Goal: Book appointment/travel/reservation

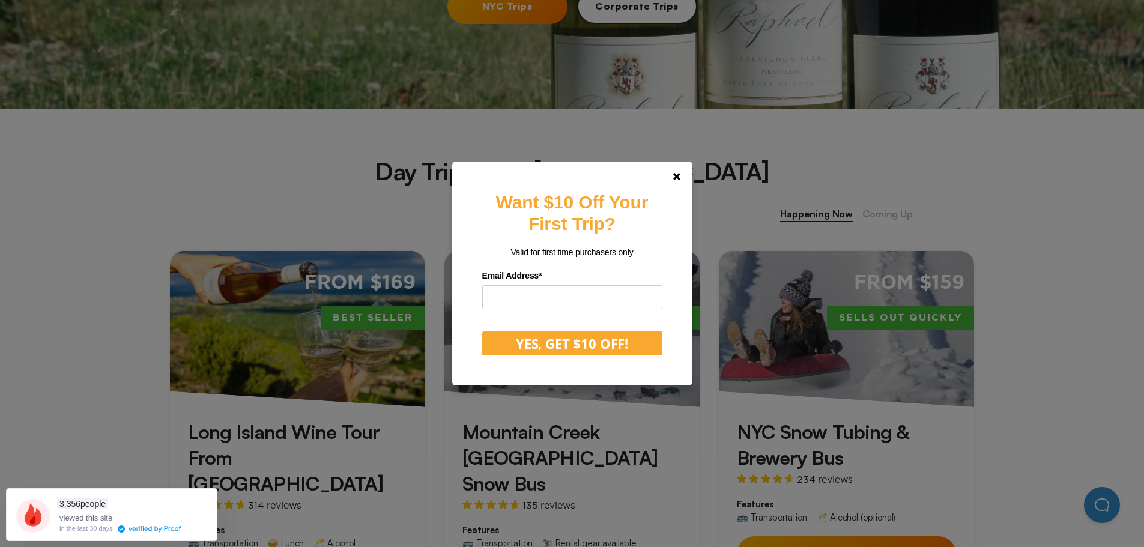
scroll to position [420, 0]
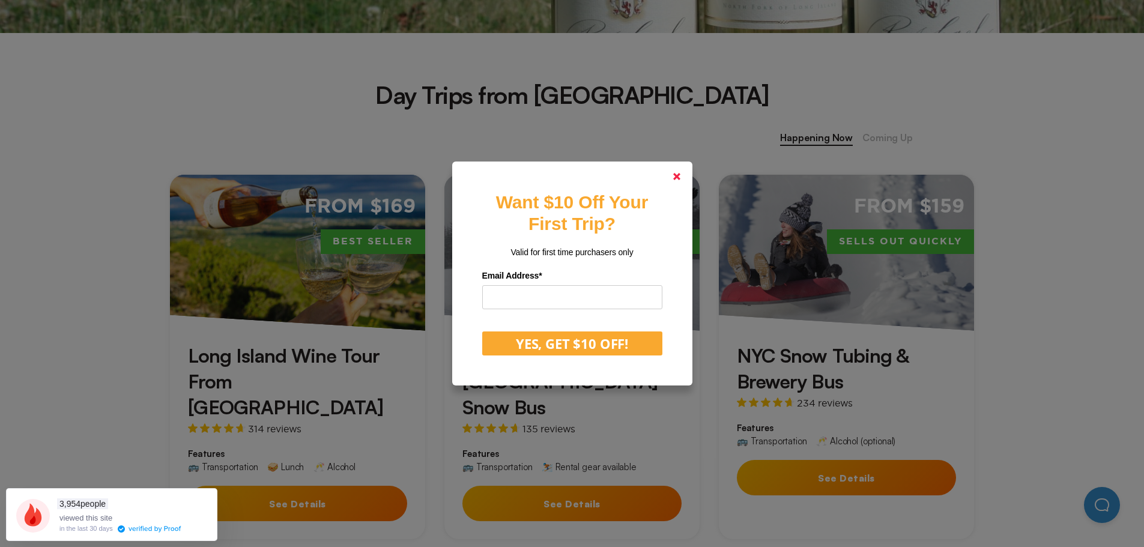
click at [682, 180] on link at bounding box center [676, 176] width 29 height 29
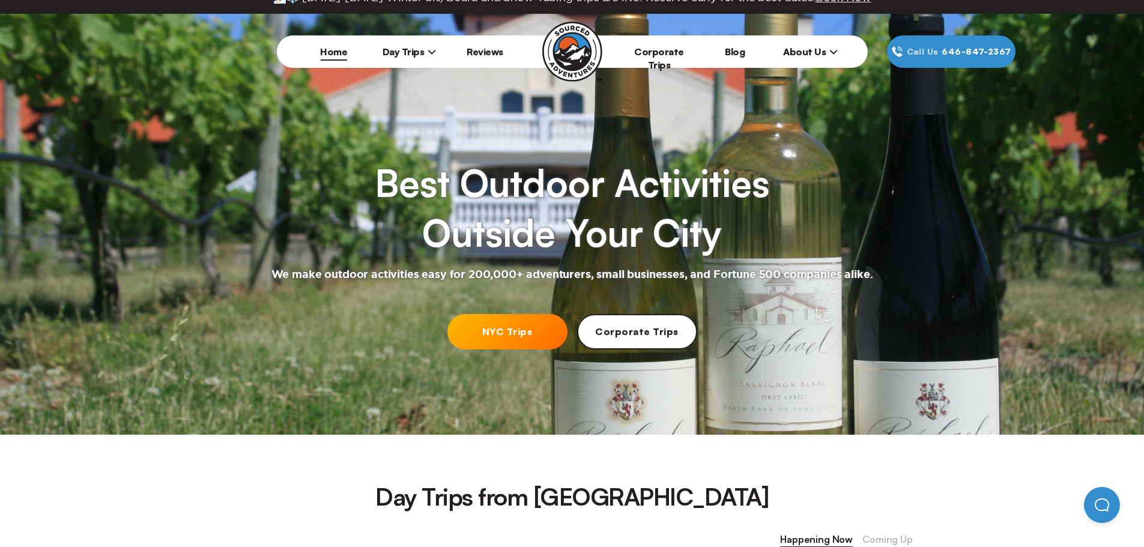
scroll to position [0, 0]
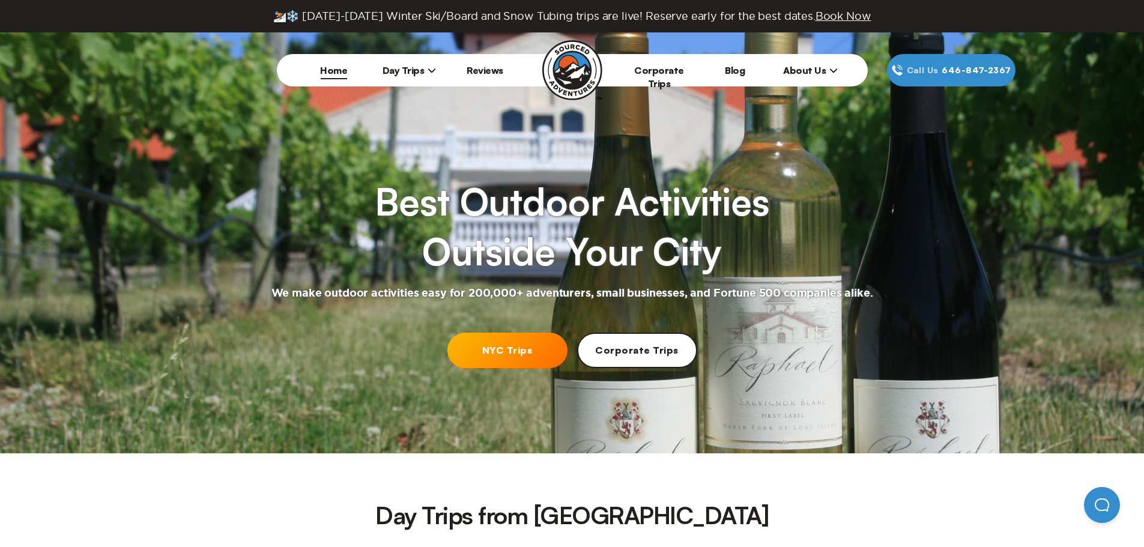
click at [431, 71] on icon at bounding box center [431, 70] width 8 height 8
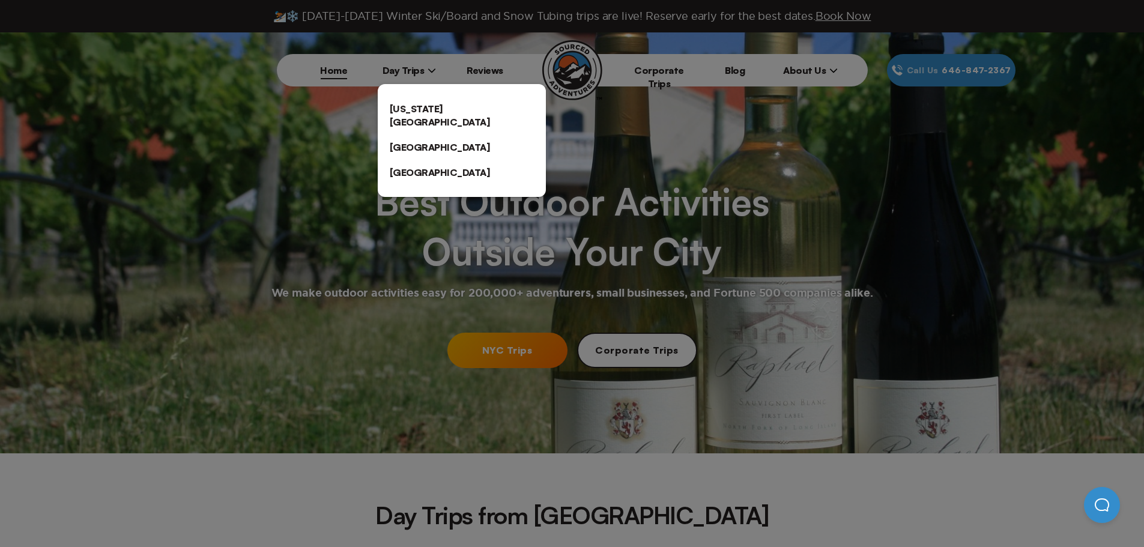
click at [439, 103] on link "[US_STATE][GEOGRAPHIC_DATA]" at bounding box center [462, 115] width 168 height 38
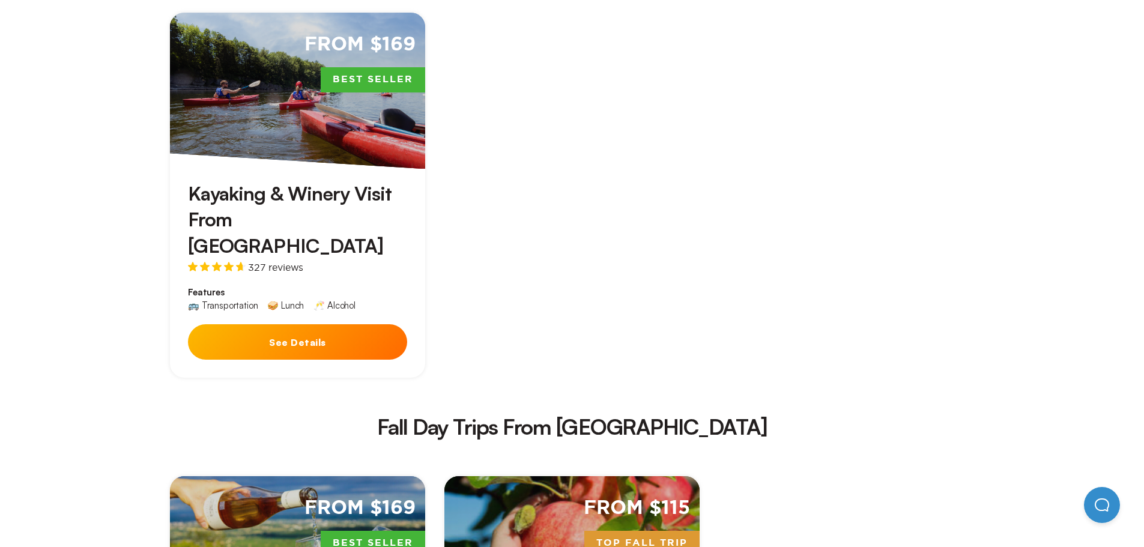
scroll to position [1501, 0]
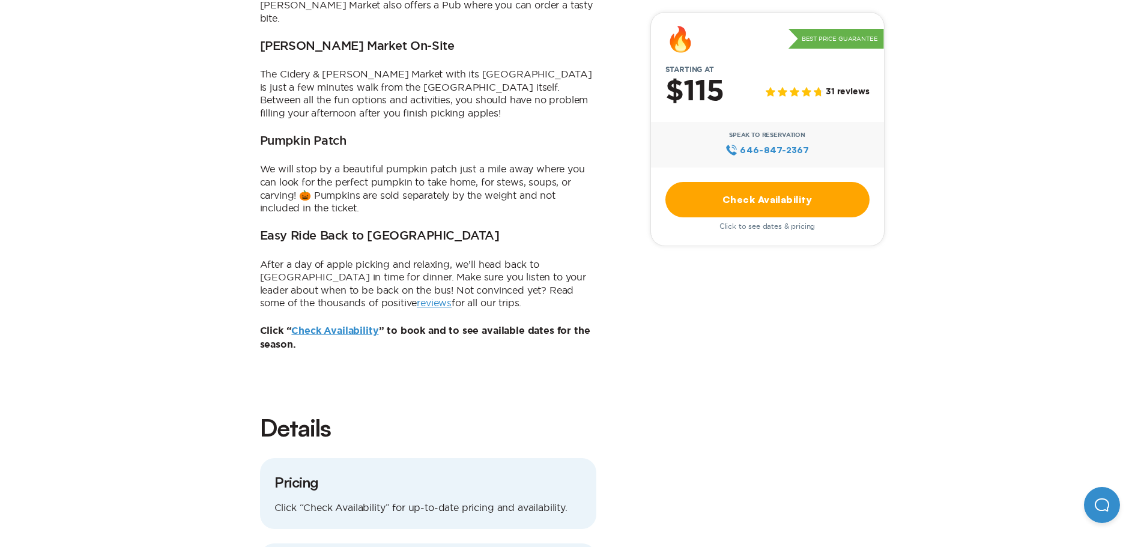
scroll to position [900, 0]
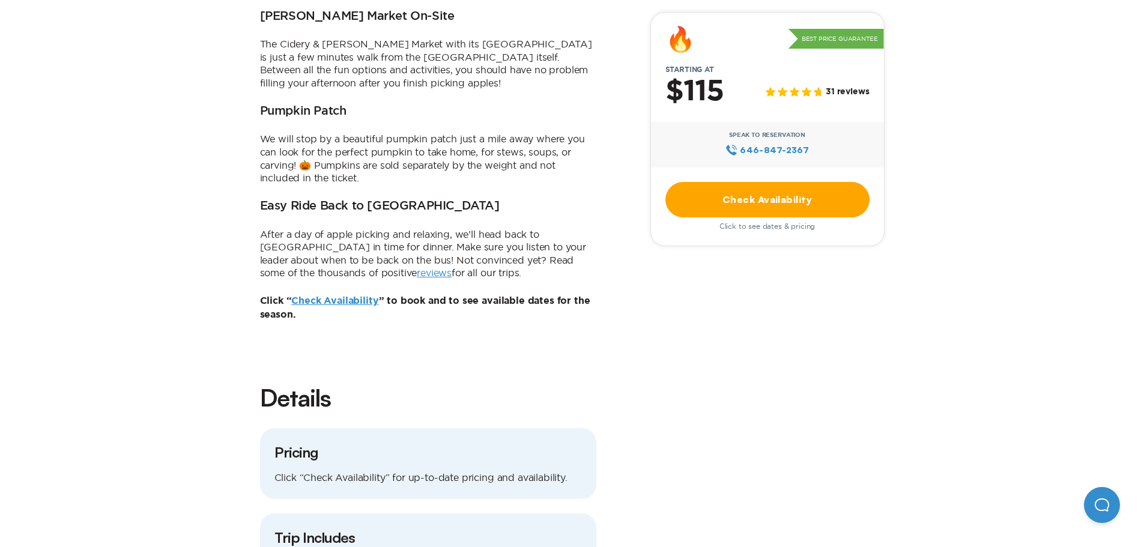
click at [785, 196] on link "Check Availability" at bounding box center [767, 199] width 204 height 35
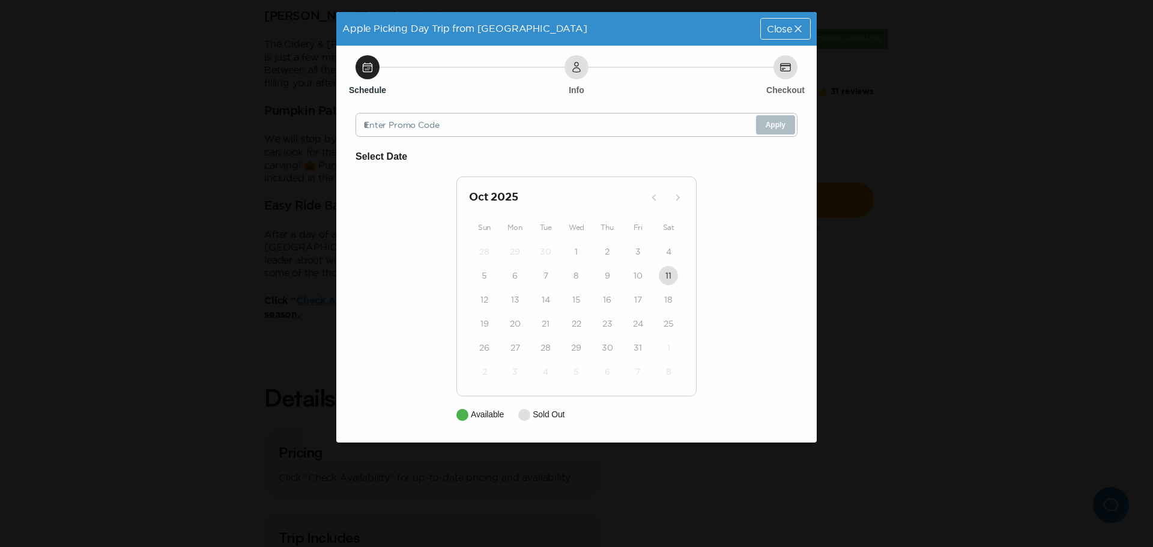
click at [465, 417] on div at bounding box center [462, 415] width 12 height 12
click at [800, 28] on icon at bounding box center [798, 29] width 12 height 12
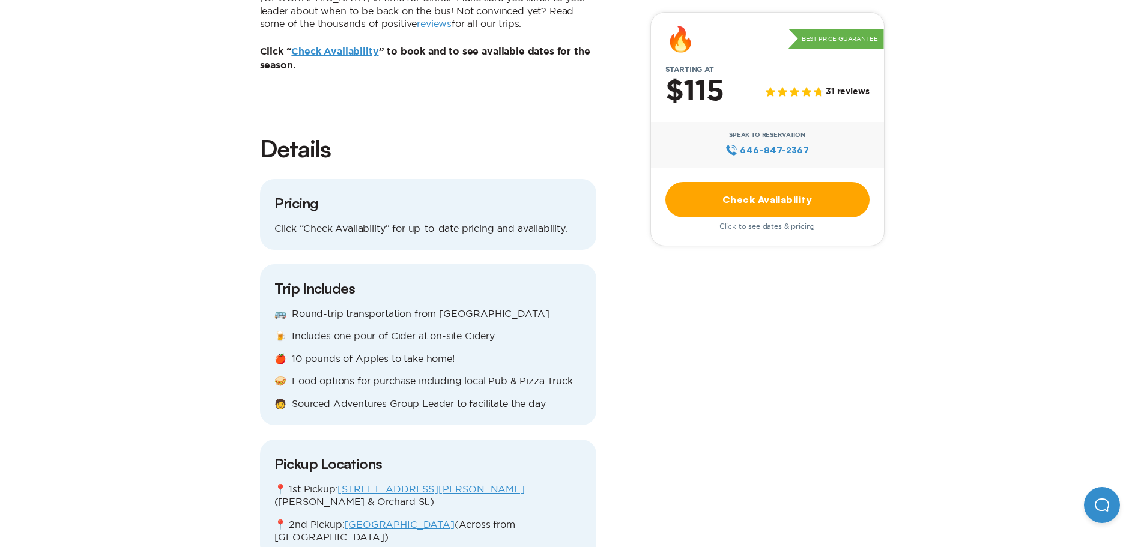
scroll to position [1021, 0]
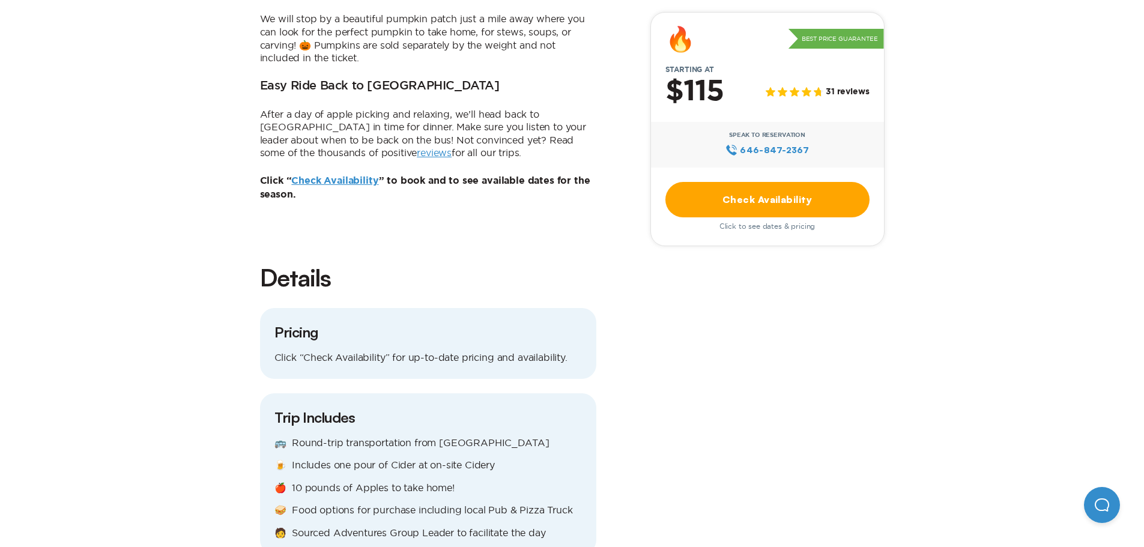
click at [345, 176] on link "Check Availability" at bounding box center [334, 181] width 87 height 10
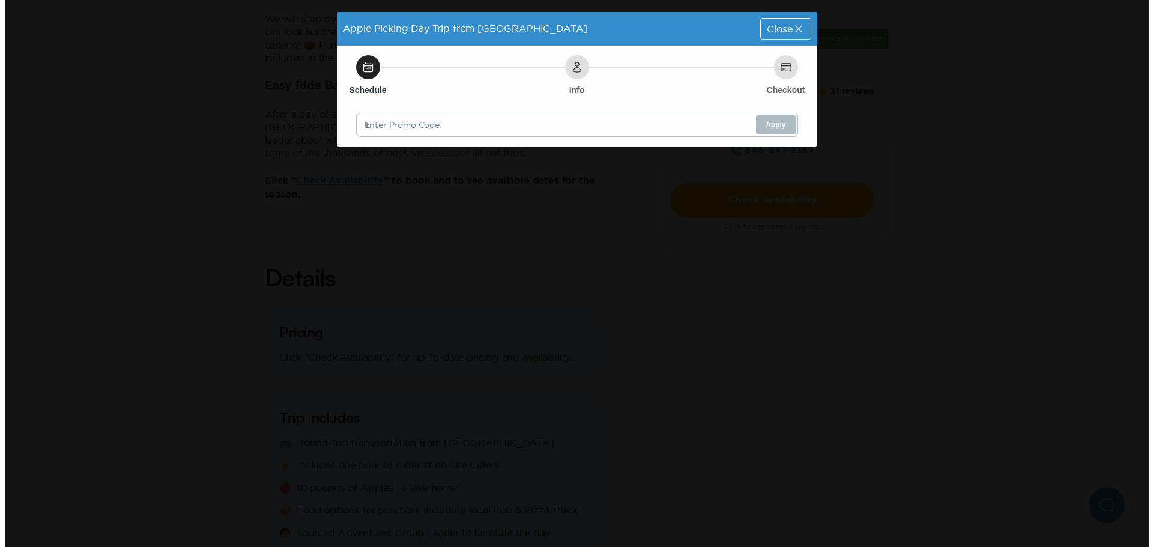
scroll to position [0, 0]
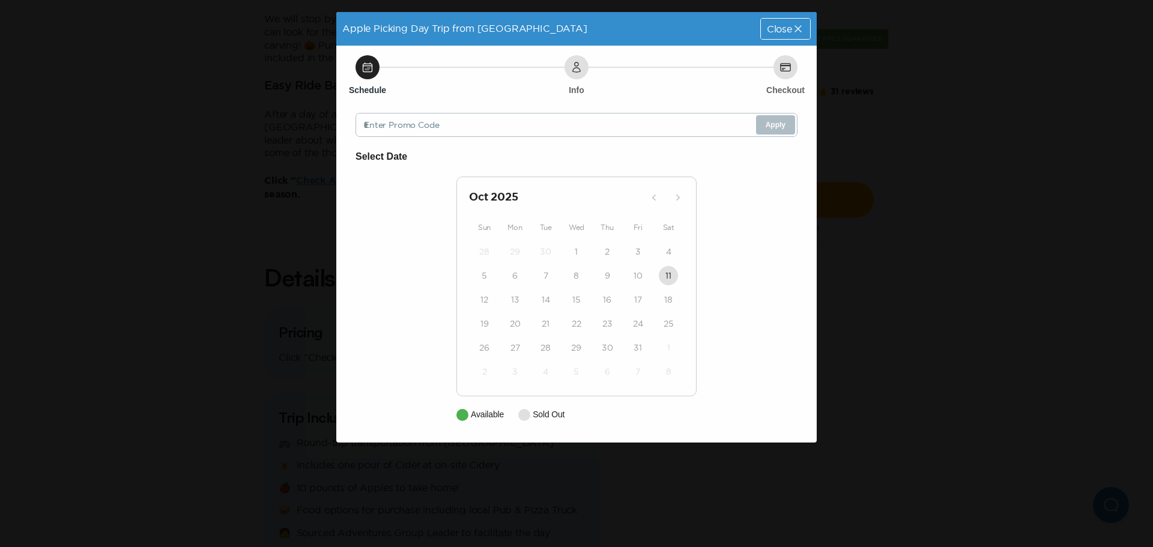
click at [785, 25] on span "Close" at bounding box center [779, 29] width 25 height 10
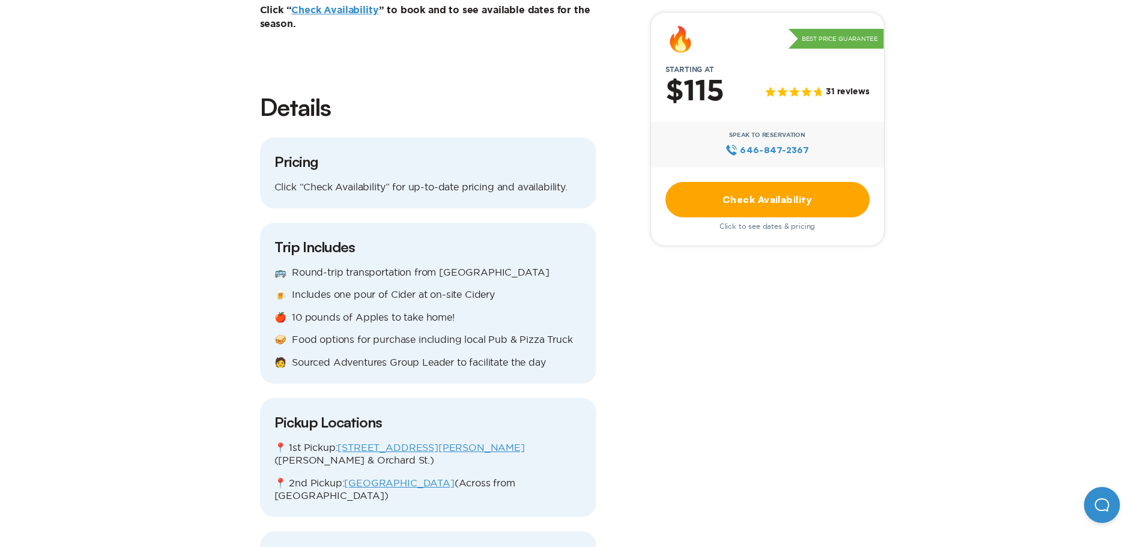
scroll to position [1321, 0]
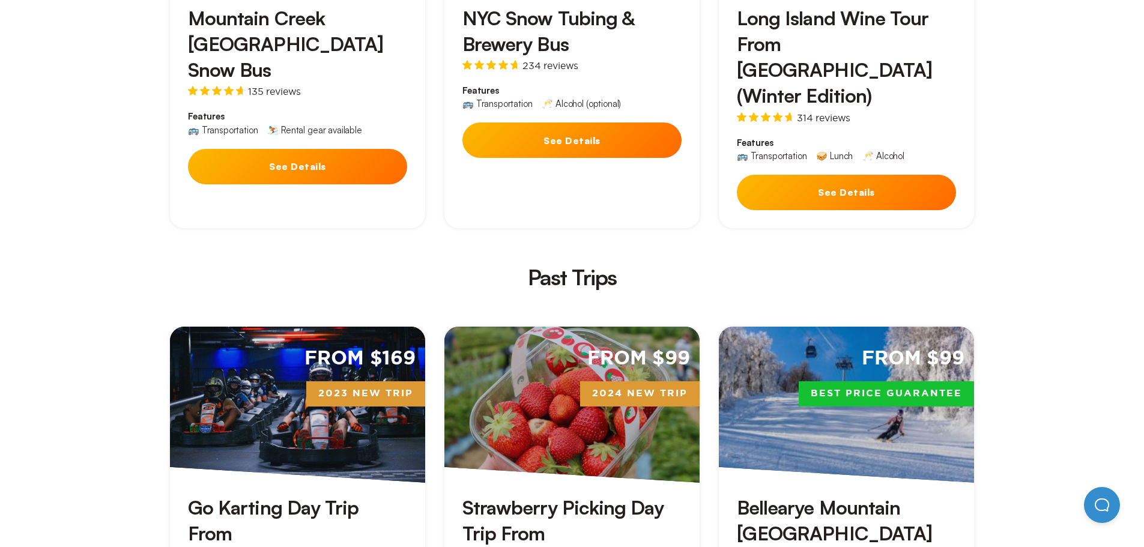
scroll to position [2521, 0]
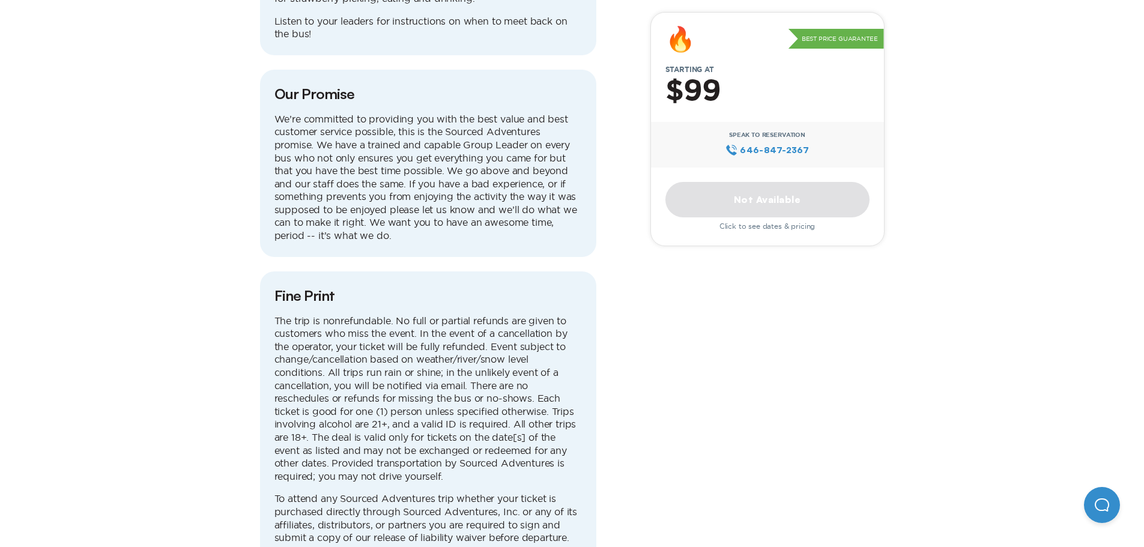
scroll to position [3182, 0]
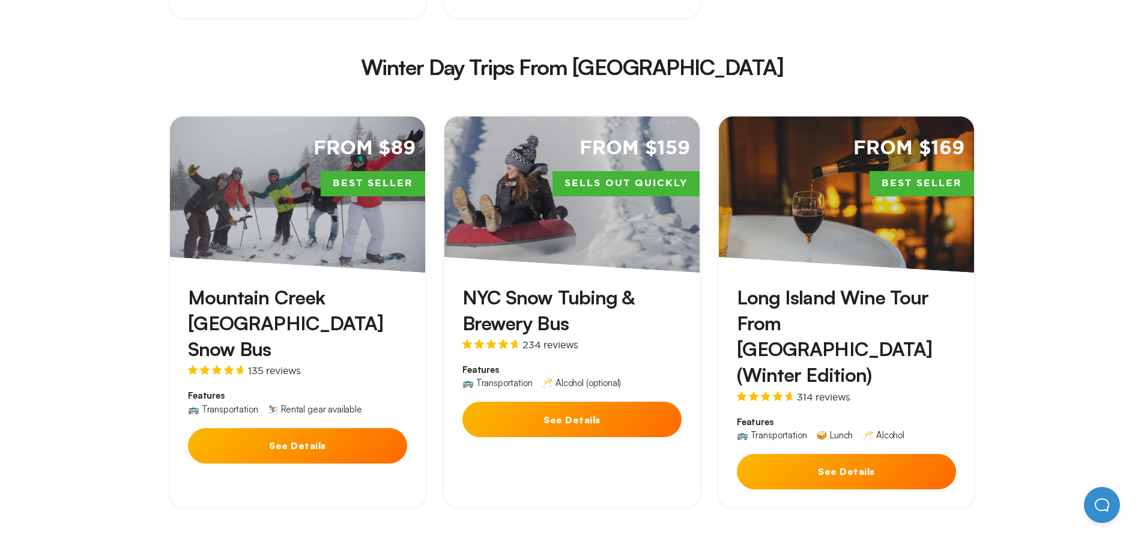
scroll to position [2041, 0]
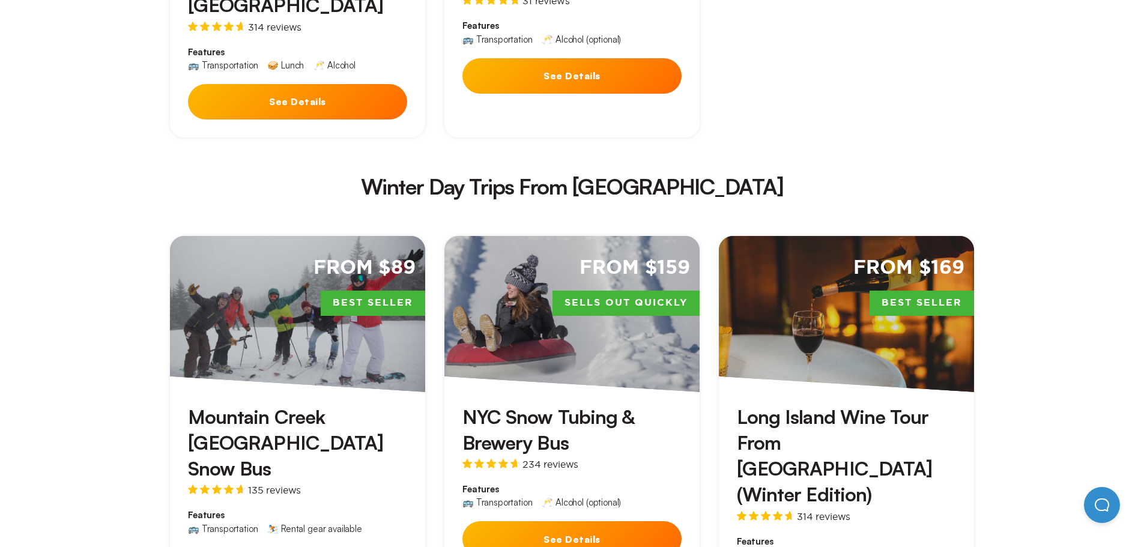
click at [384, 404] on h3 "Mountain Creek [GEOGRAPHIC_DATA] Snow Bus" at bounding box center [297, 443] width 219 height 78
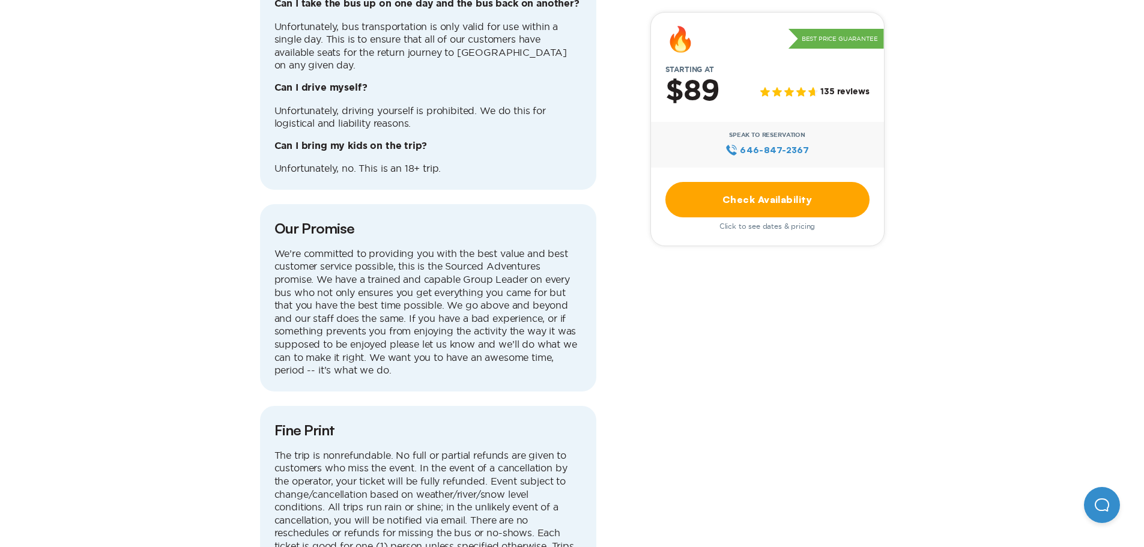
scroll to position [4142, 0]
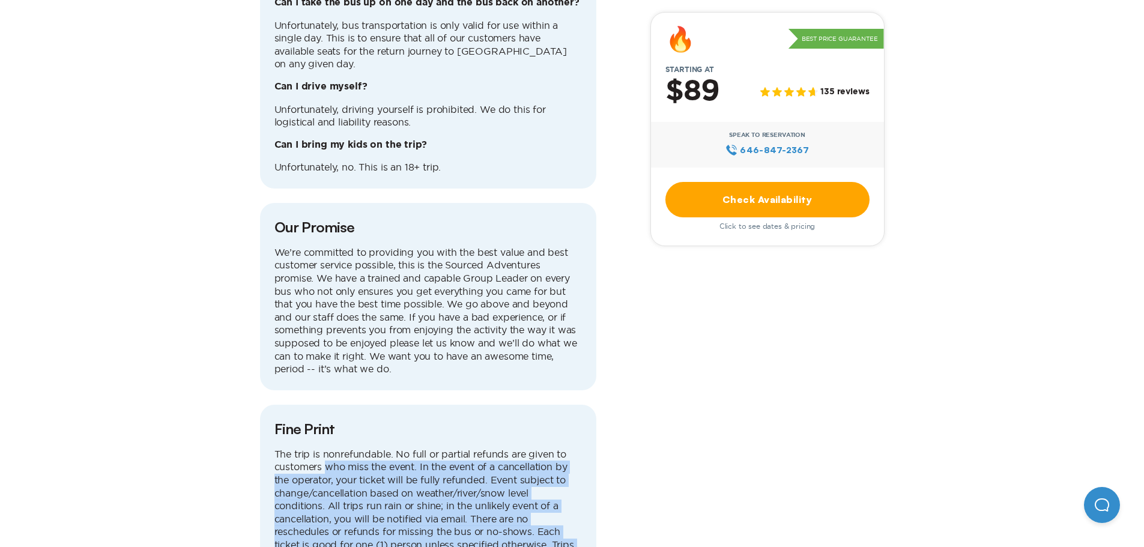
drag, startPoint x: 329, startPoint y: 295, endPoint x: 532, endPoint y: 420, distance: 238.4
click at [532, 448] on p "The trip is nonrefundable. No full or partial refunds are given to customers wh…" at bounding box center [427, 532] width 307 height 169
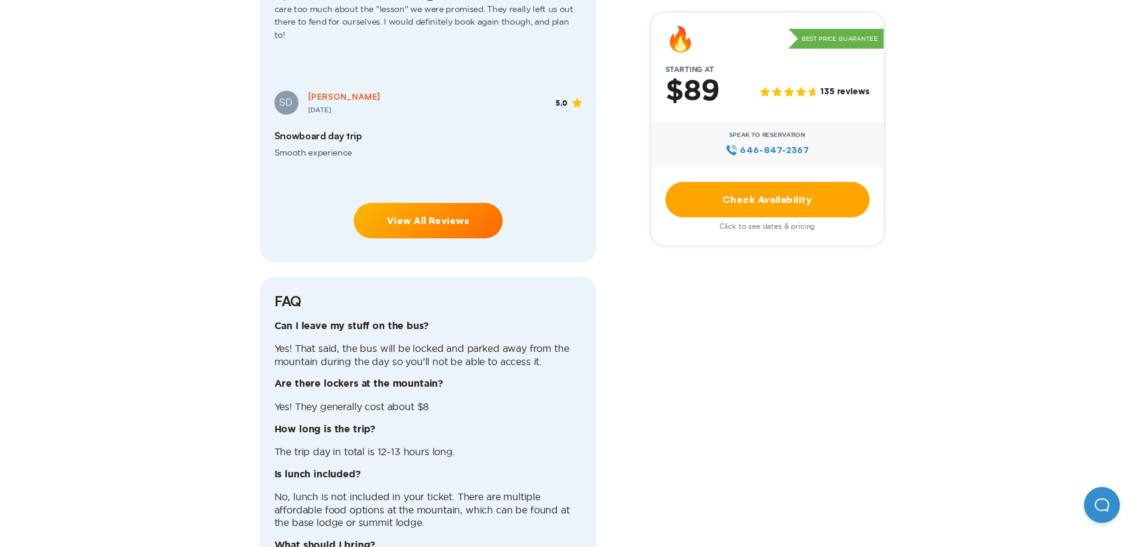
scroll to position [3062, 0]
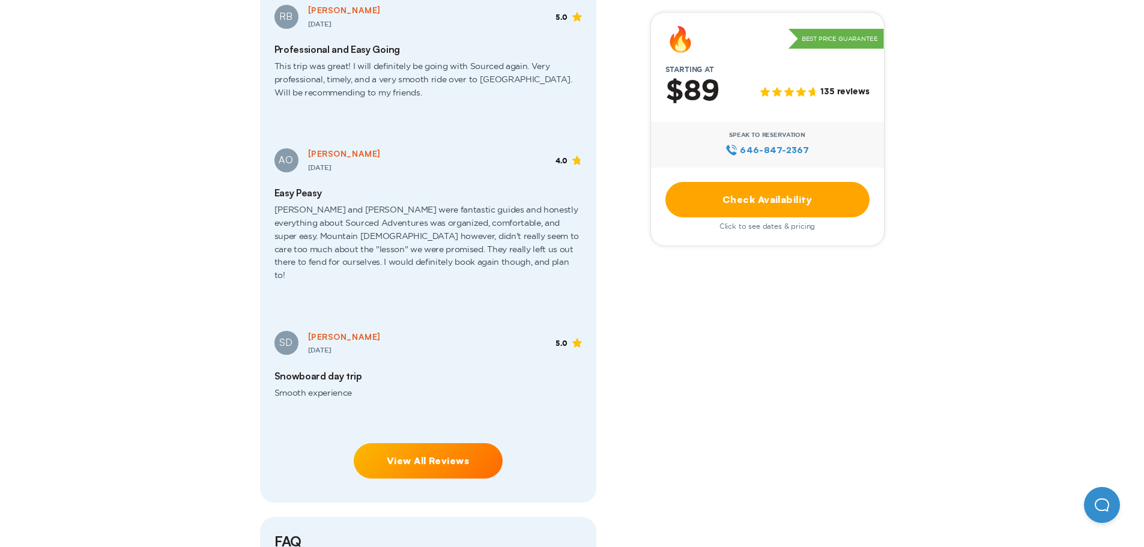
click at [447, 443] on link "View All Reviews" at bounding box center [428, 460] width 149 height 35
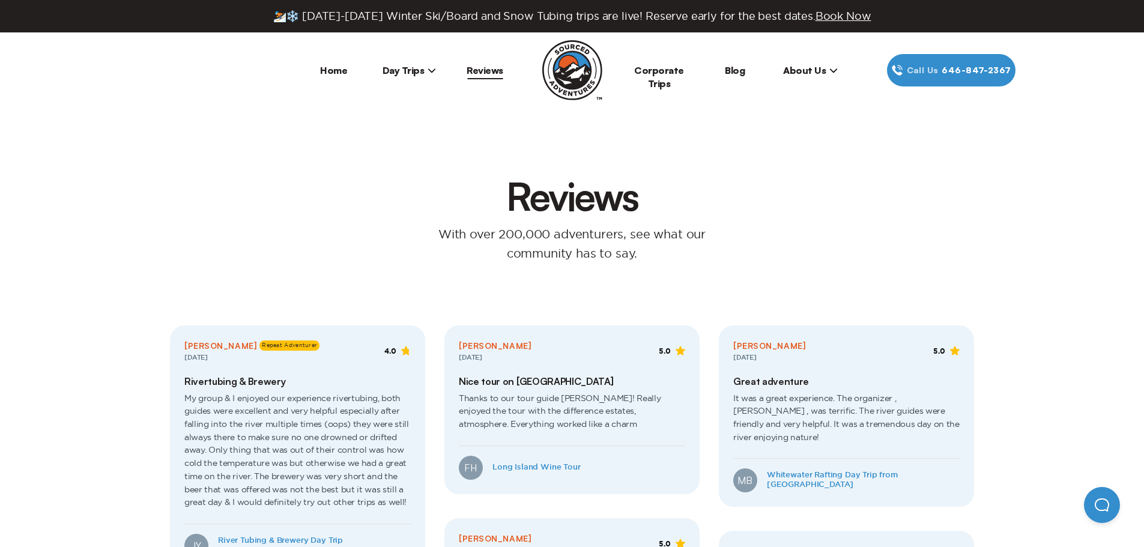
click at [413, 73] on span "Day Trips" at bounding box center [409, 70] width 54 height 12
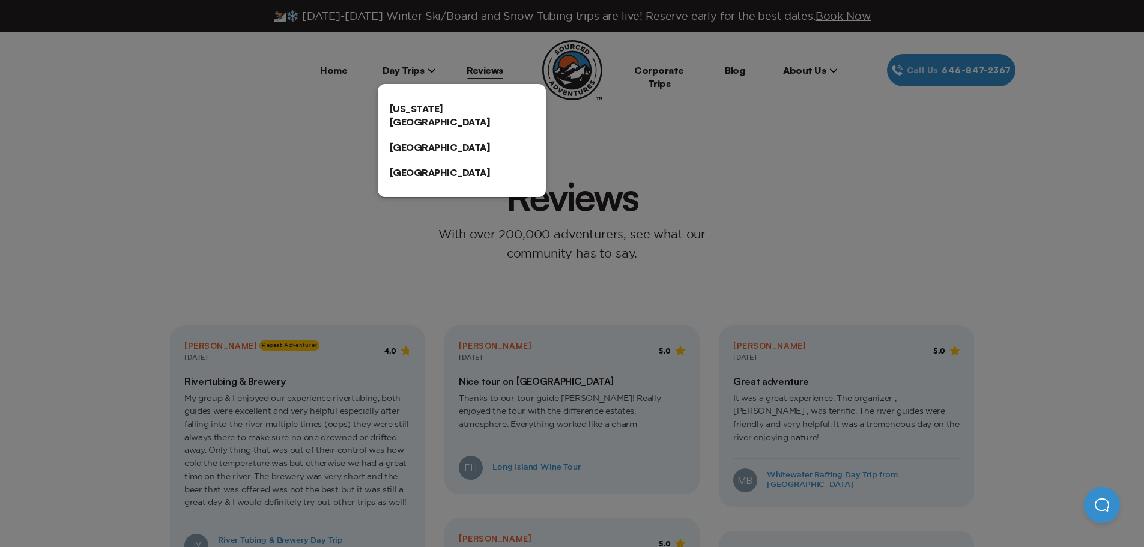
click at [429, 107] on link "[US_STATE][GEOGRAPHIC_DATA]" at bounding box center [462, 115] width 168 height 38
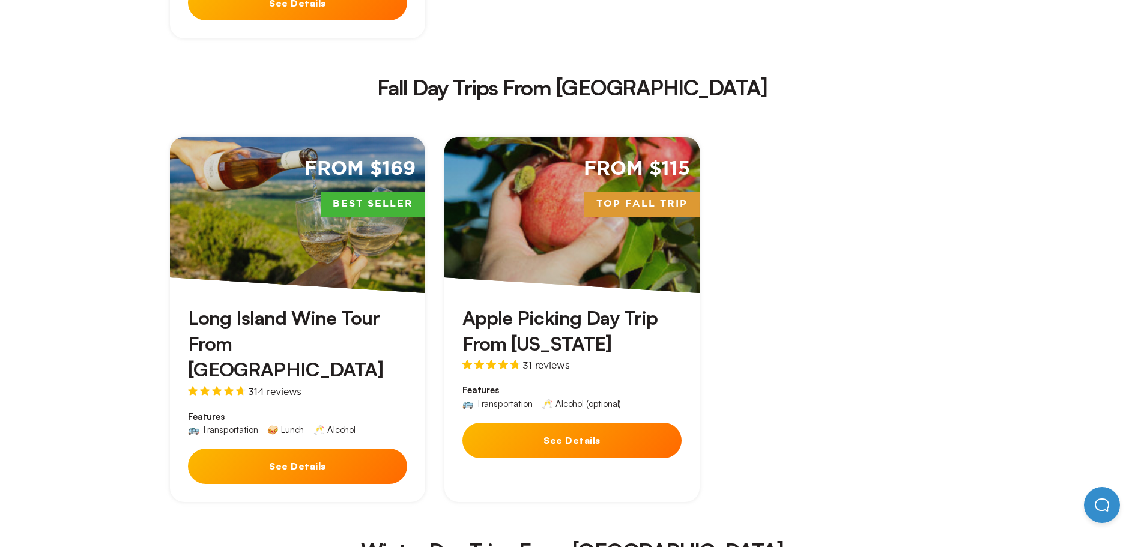
scroll to position [1681, 0]
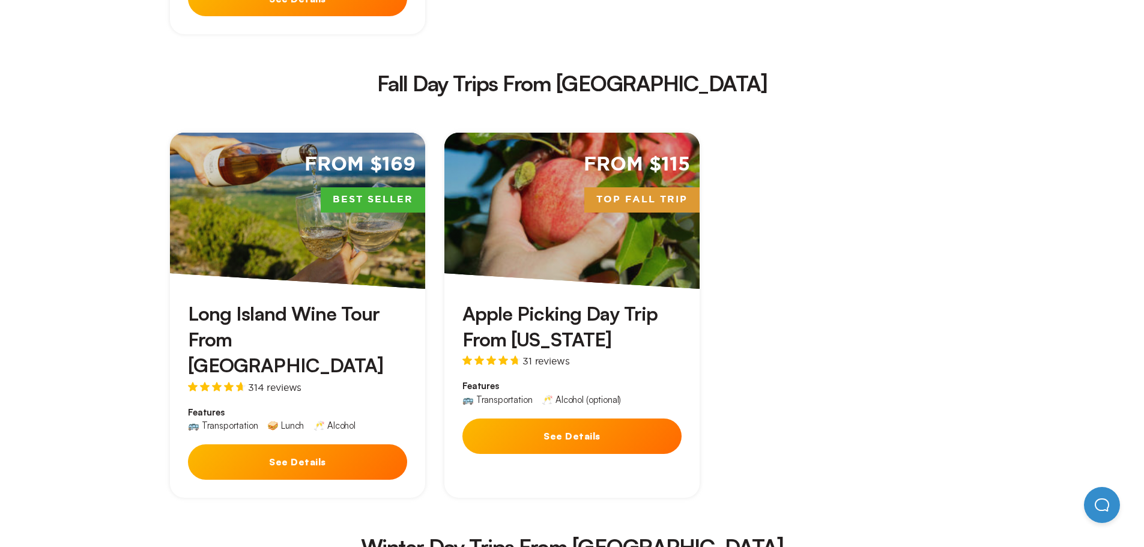
click at [288, 444] on button "See Details" at bounding box center [297, 461] width 219 height 35
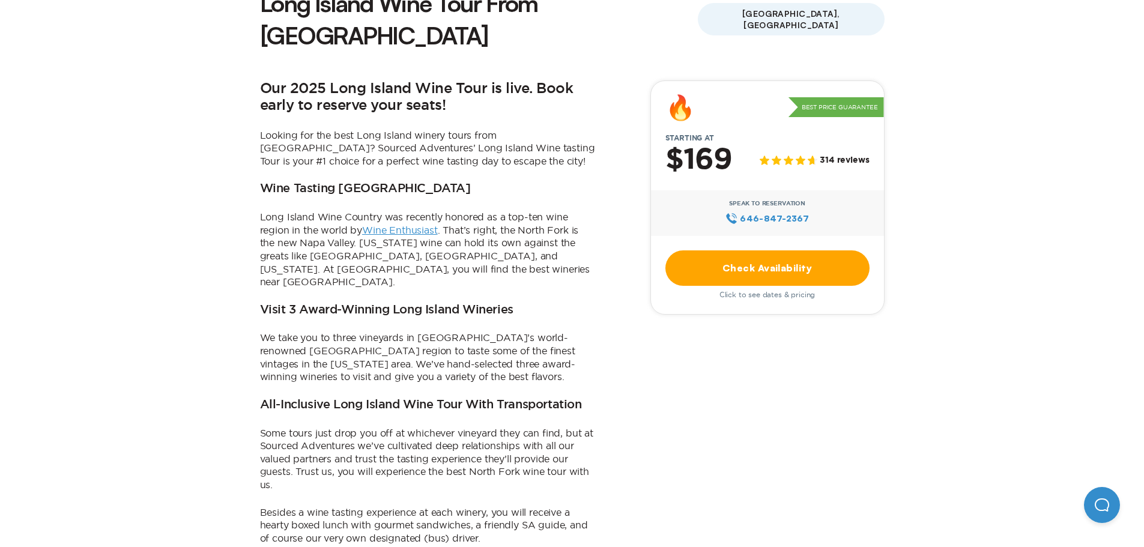
scroll to position [480, 0]
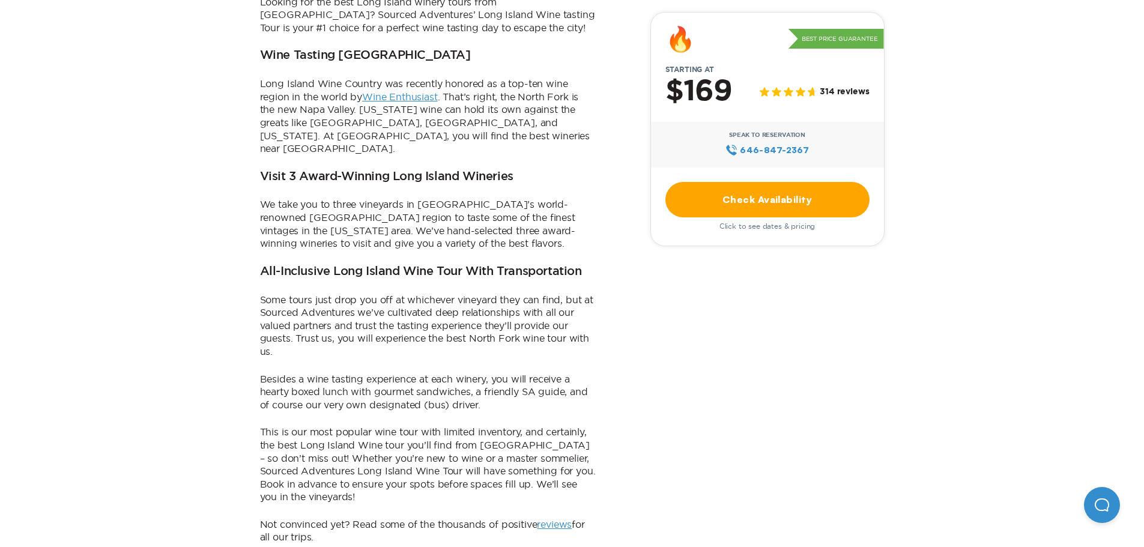
click at [769, 209] on link "Check Availability" at bounding box center [767, 199] width 204 height 35
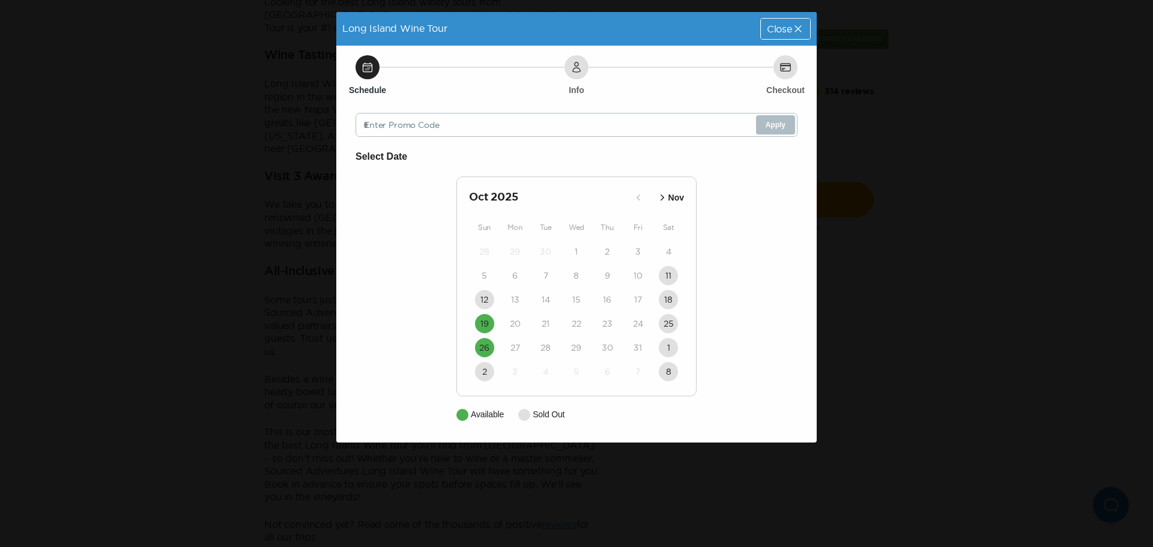
click at [668, 197] on p "Nov" at bounding box center [676, 197] width 16 height 13
click at [652, 202] on icon "button" at bounding box center [654, 197] width 12 height 12
click at [806, 22] on div "Close" at bounding box center [785, 29] width 49 height 20
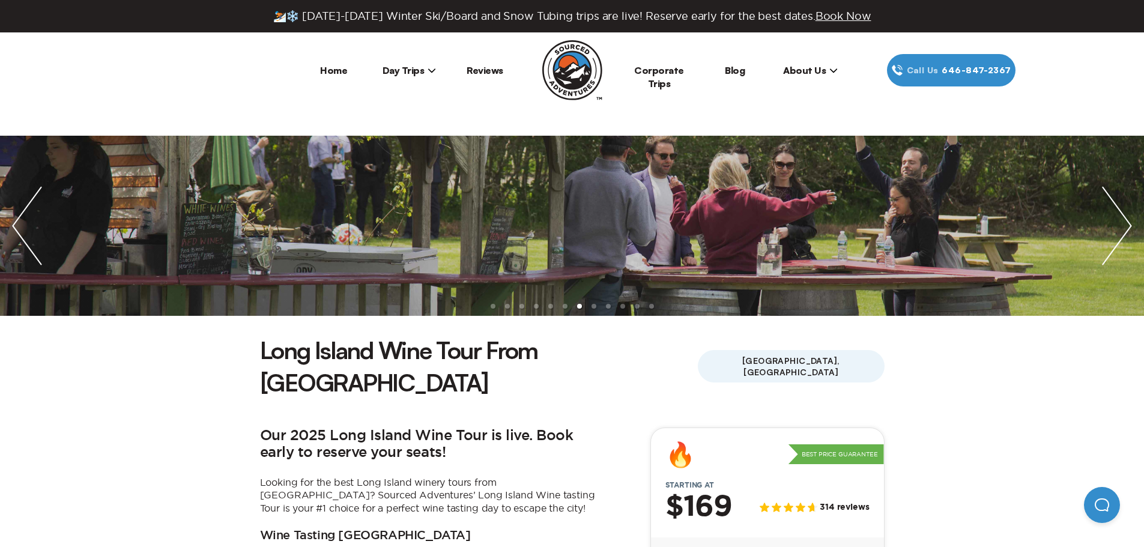
click at [388, 71] on span "Day Trips" at bounding box center [409, 70] width 54 height 12
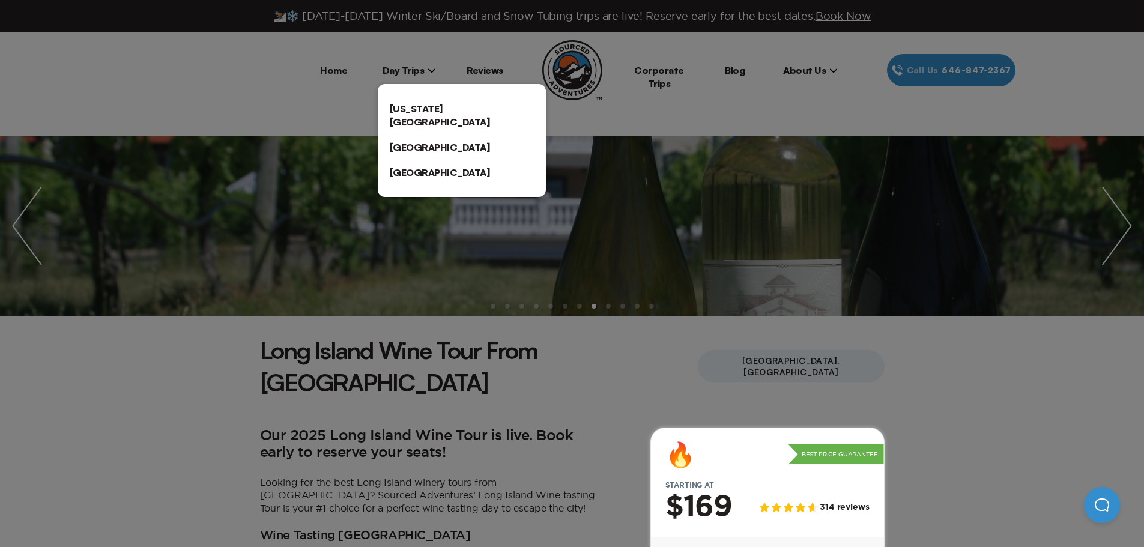
click at [423, 111] on link "[US_STATE][GEOGRAPHIC_DATA]" at bounding box center [462, 115] width 168 height 38
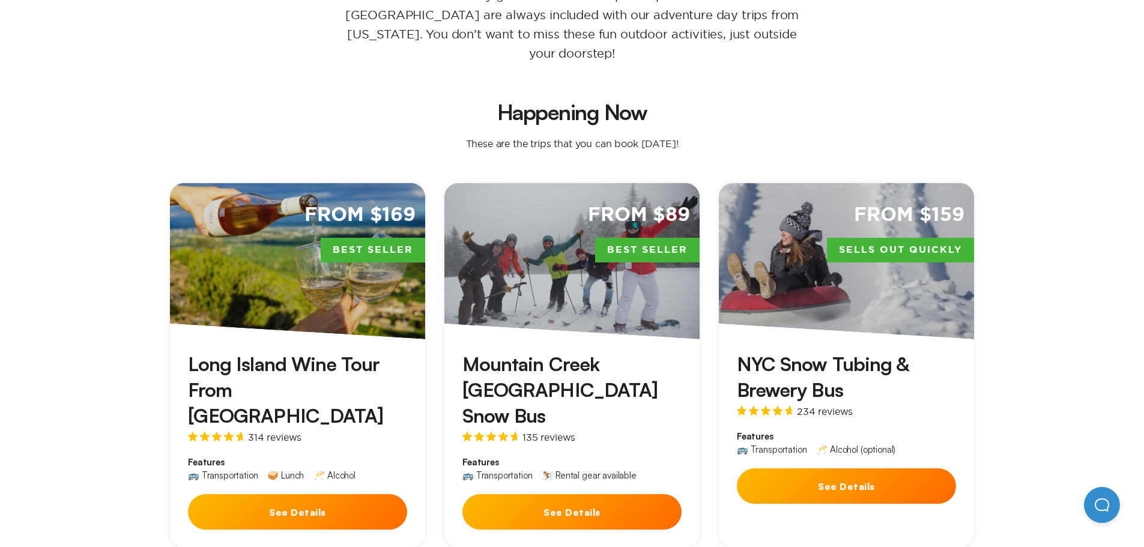
scroll to position [300, 0]
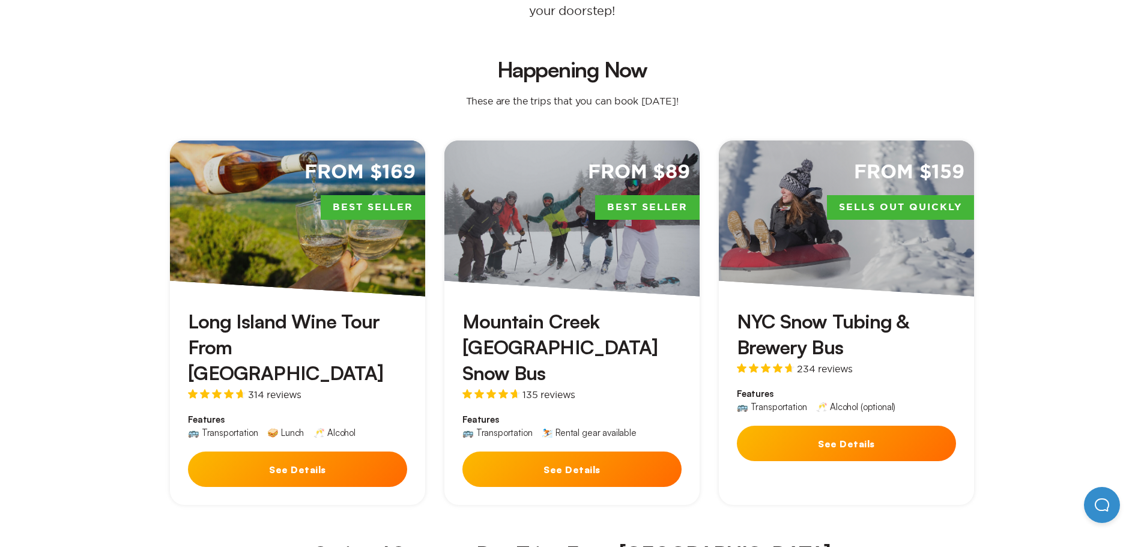
click at [942, 312] on h3 "NYC Snow Tubing & Brewery Bus" at bounding box center [846, 335] width 219 height 52
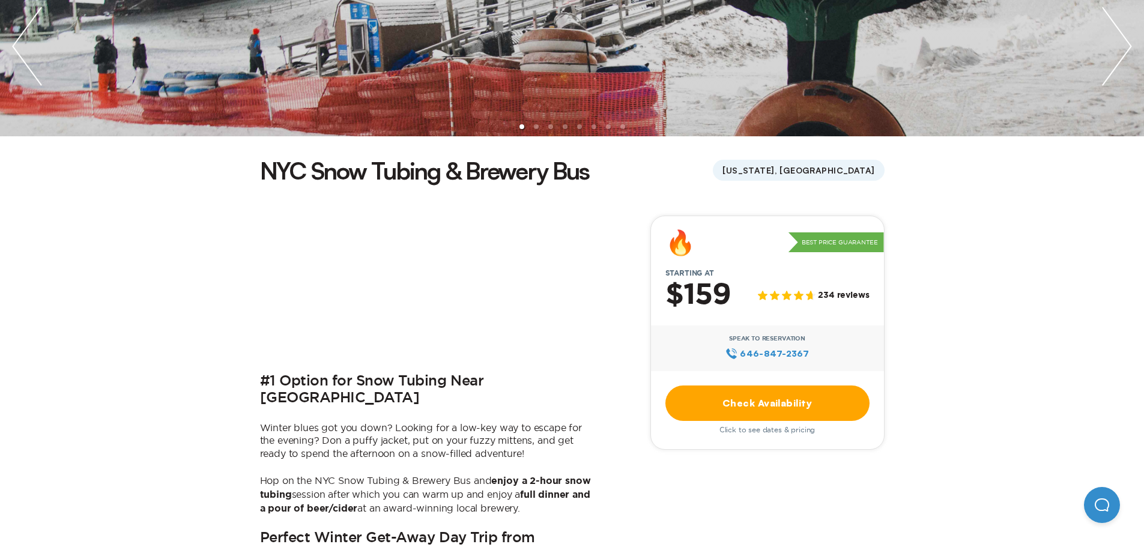
scroll to position [300, 0]
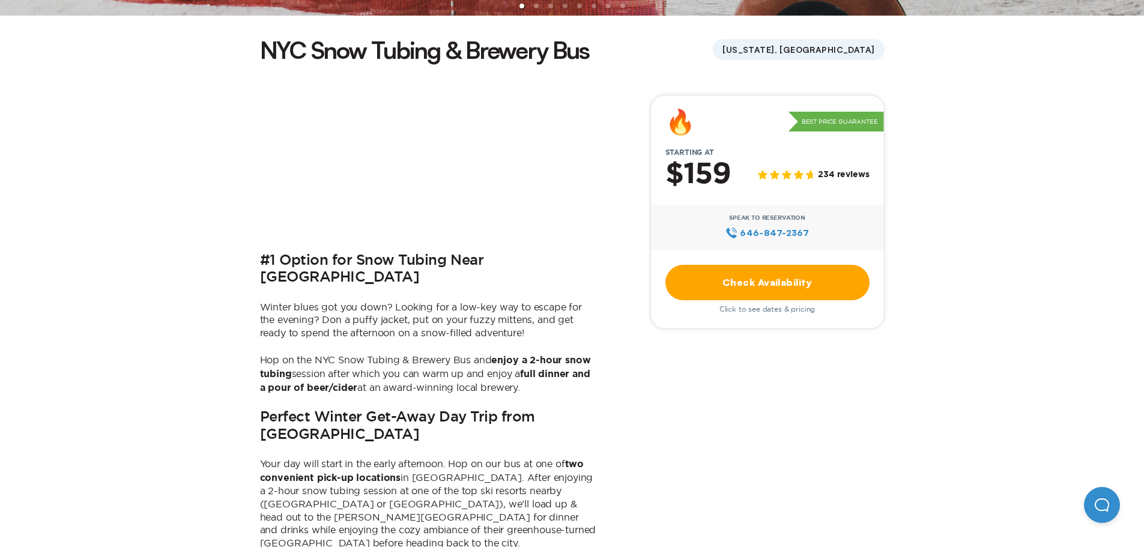
click at [767, 276] on link "Check Availability" at bounding box center [767, 282] width 204 height 35
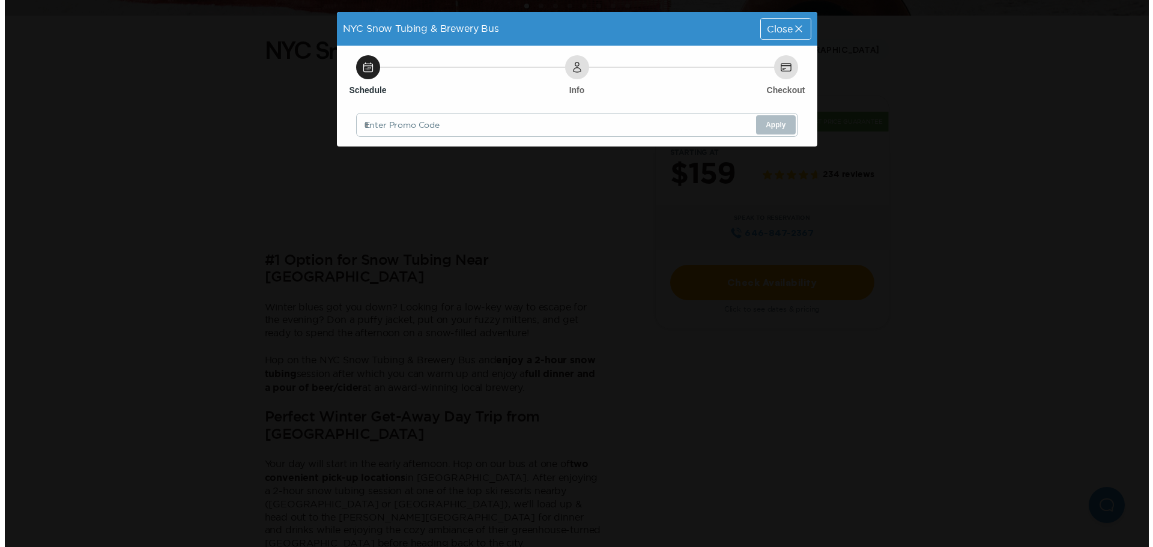
scroll to position [0, 0]
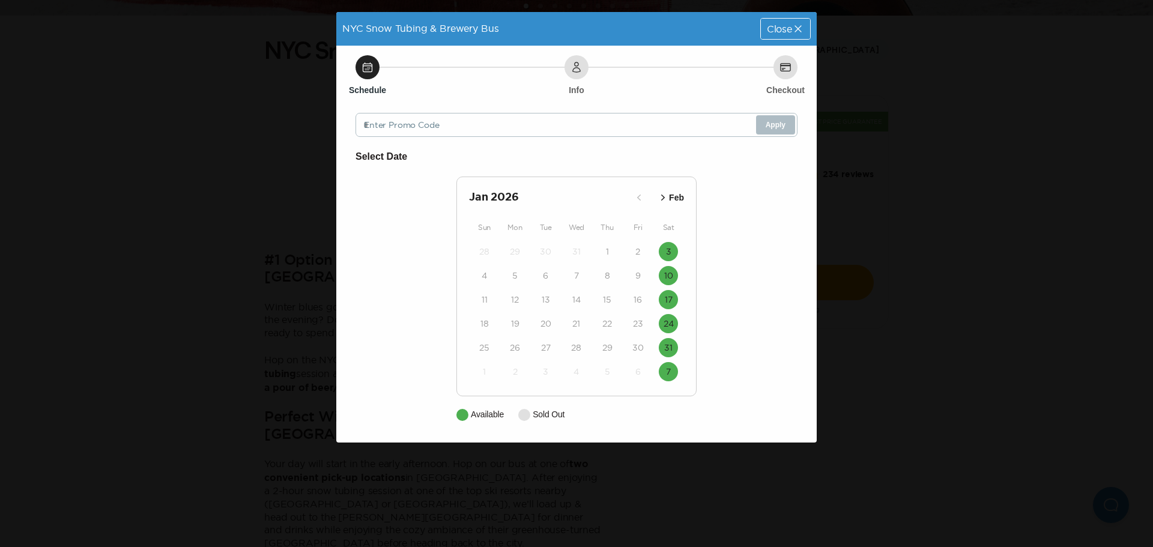
click at [665, 195] on icon "button" at bounding box center [663, 197] width 12 height 12
click at [677, 192] on button "Mar" at bounding box center [670, 198] width 34 height 20
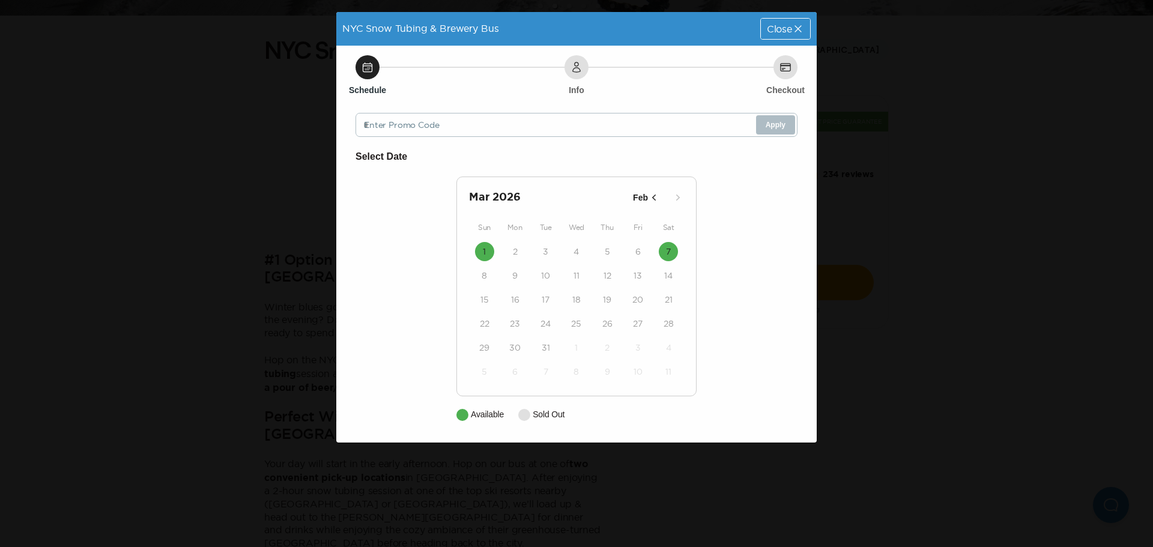
click at [639, 193] on p "Feb" at bounding box center [640, 197] width 15 height 13
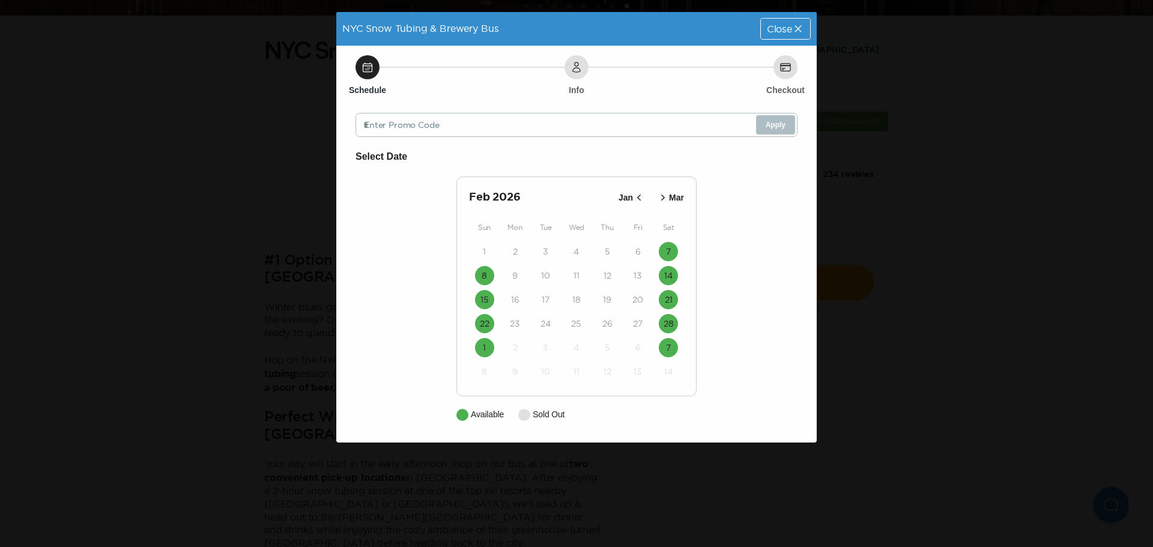
click at [793, 26] on icon at bounding box center [798, 29] width 12 height 12
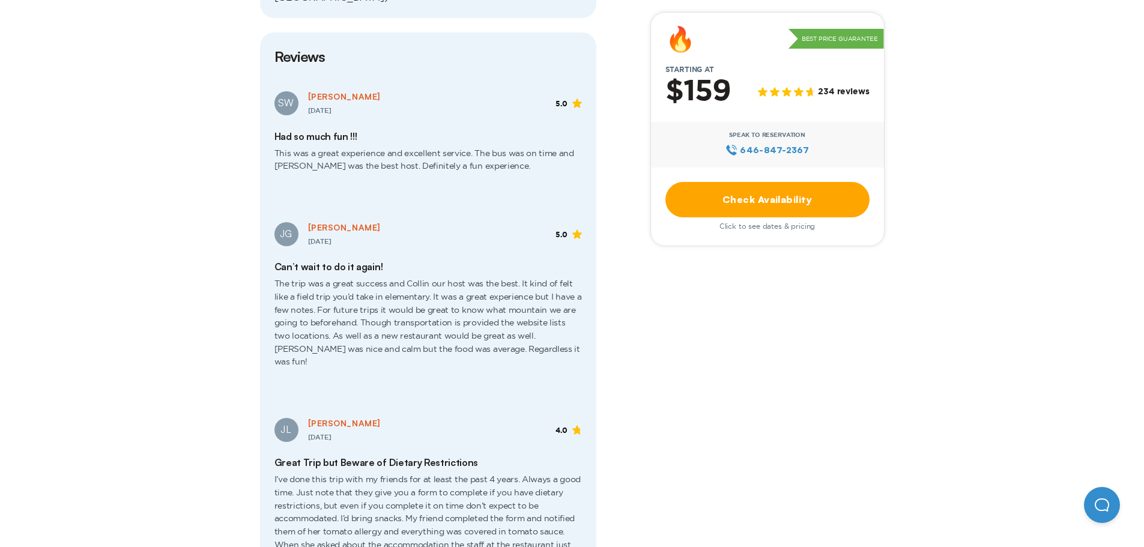
scroll to position [1621, 0]
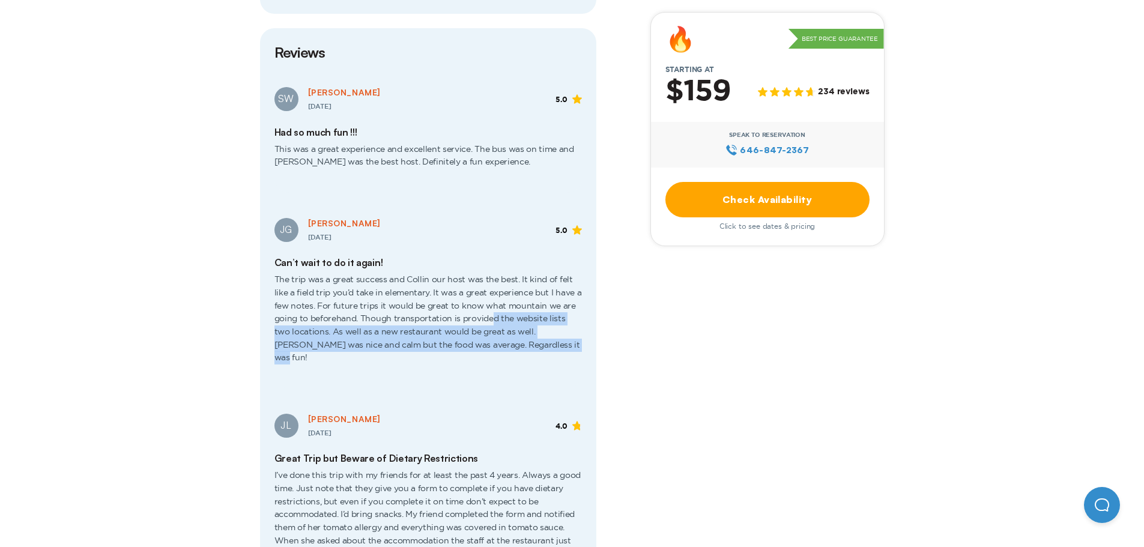
drag, startPoint x: 492, startPoint y: 283, endPoint x: 582, endPoint y: 316, distance: 95.9
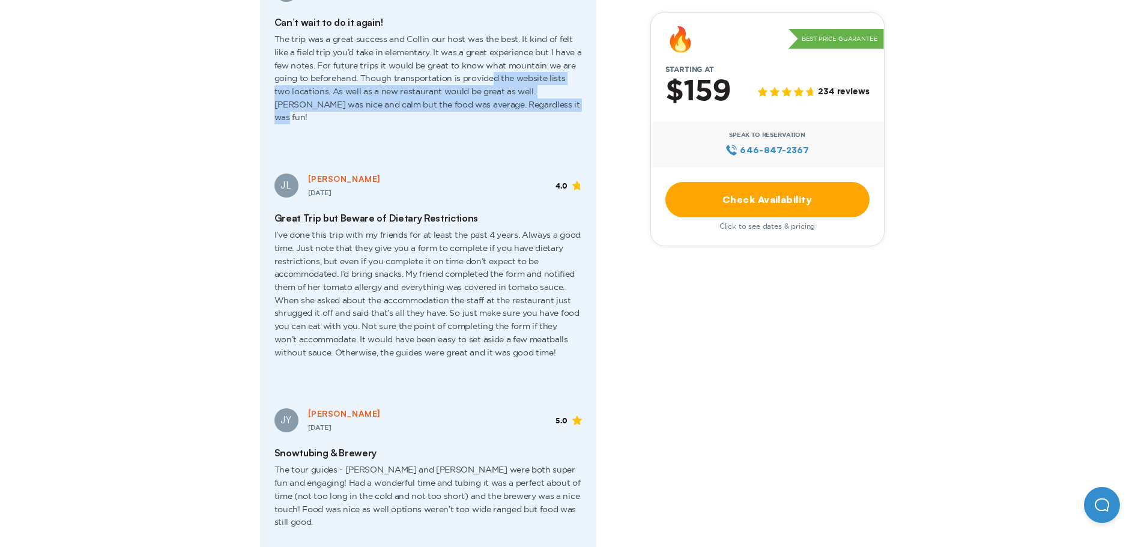
scroll to position [1921, 0]
